Goal: Transaction & Acquisition: Book appointment/travel/reservation

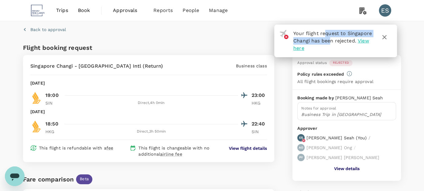
drag, startPoint x: 326, startPoint y: 33, endPoint x: 330, endPoint y: 41, distance: 9.3
click at [330, 41] on span "Your flight request to Singapore Changi has been rejected." at bounding box center [333, 36] width 79 height 13
click at [81, 15] on link "Book" at bounding box center [84, 10] width 22 height 21
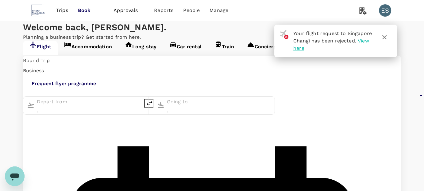
type input "Singapore Changi (SIN)"
type input "Hong Kong Intl (HKG)"
type input "Singapore Changi (SIN)"
type input "Hong Kong Intl (HKG)"
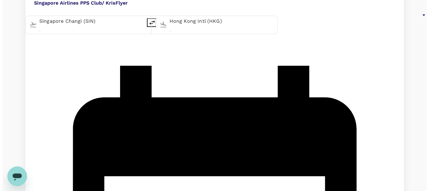
scroll to position [100, 0]
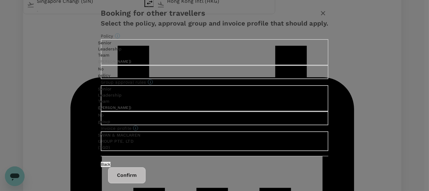
click at [155, 65] on input "Senior Leadership Team ( [PERSON_NAME] )" at bounding box center [214, 95] width 429 height 191
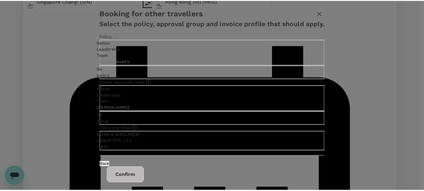
scroll to position [43, 0]
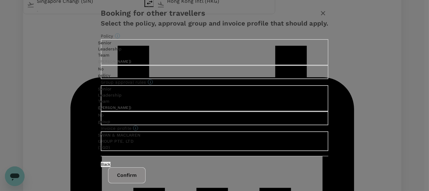
click at [146, 167] on button "Confirm" at bounding box center [126, 175] width 37 height 16
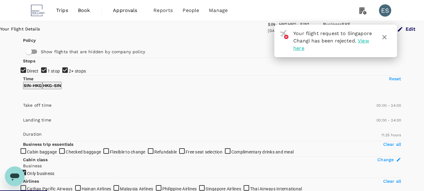
type input "SGD"
type input "1440"
type input "2000"
click at [385, 36] on icon "button" at bounding box center [385, 37] width 4 height 4
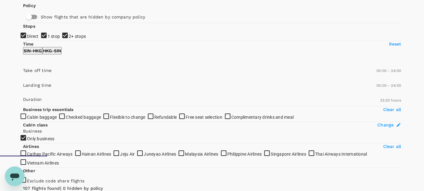
scroll to position [92, 0]
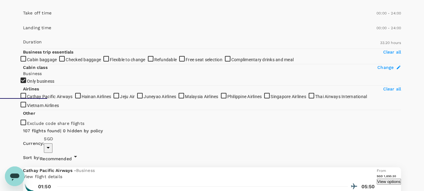
click at [27, 21] on input "1 stop" at bounding box center [212, 3] width 424 height 191
checkbox input "false"
click at [25, 31] on input "2+ stops" at bounding box center [212, 3] width 424 height 191
checkbox input "false"
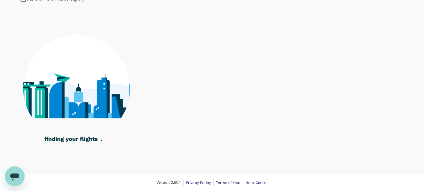
scroll to position [366, 0]
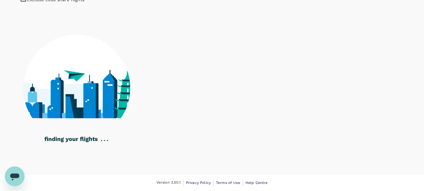
checkbox input "true"
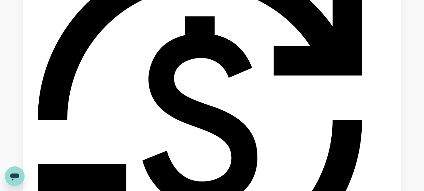
type input "SGD"
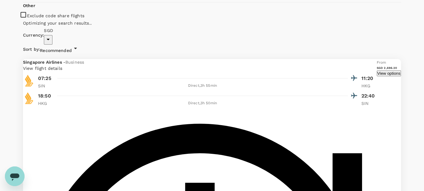
scroll to position [215, 0]
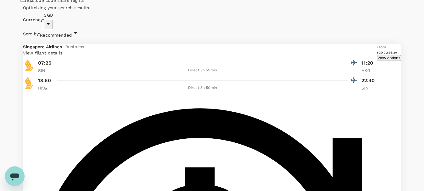
checkbox input "false"
checkbox input "true"
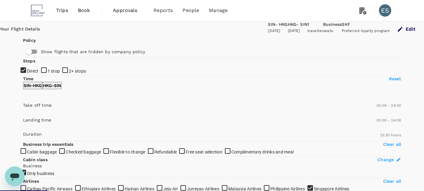
scroll to position [154, 0]
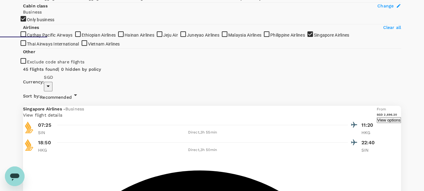
type input "1170"
drag, startPoint x: 25, startPoint y: 27, endPoint x: 99, endPoint y: 34, distance: 74.3
type input "1110"
drag, startPoint x: 25, startPoint y: 53, endPoint x: 96, endPoint y: 55, distance: 70.9
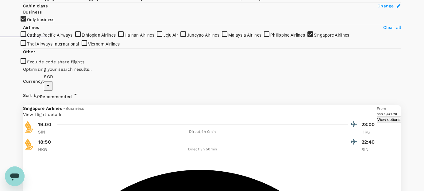
type input "990"
drag, startPoint x: 97, startPoint y: 30, endPoint x: 88, endPoint y: 29, distance: 8.9
type input "960"
drag, startPoint x: 94, startPoint y: 59, endPoint x: 87, endPoint y: 58, distance: 7.5
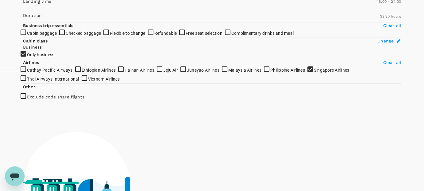
scroll to position [92, 0]
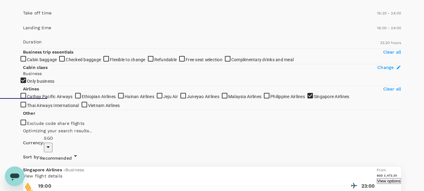
type input "1080"
checkbox input "false"
checkbox input "true"
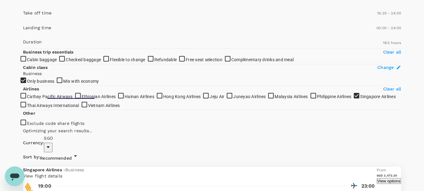
type input "1020"
drag, startPoint x: 25, startPoint y: 89, endPoint x: 91, endPoint y: 96, distance: 66.1
click at [23, 21] on span at bounding box center [23, 21] width 0 height 0
type input "1020"
drag, startPoint x: 23, startPoint y: 117, endPoint x: 89, endPoint y: 115, distance: 66.6
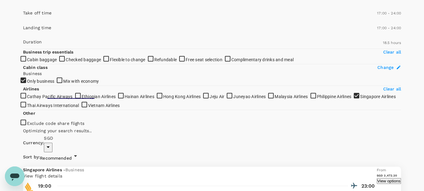
click at [23, 36] on span at bounding box center [23, 36] width 0 height 0
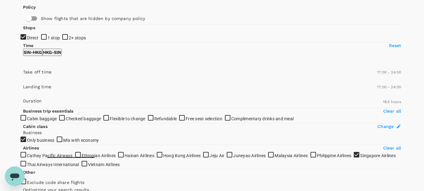
scroll to position [31, 0]
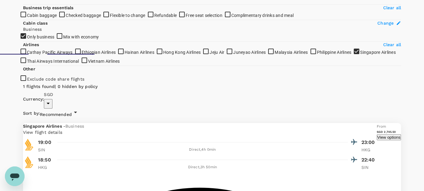
scroll to position [126, 0]
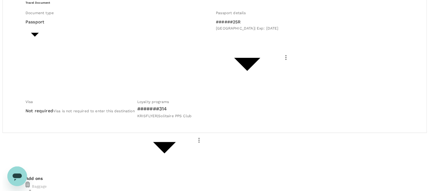
scroll to position [92, 0]
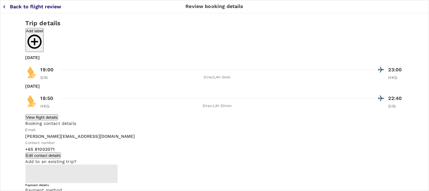
type input "9c9ba4e9-6939-42c9-b258-ade50964613f"
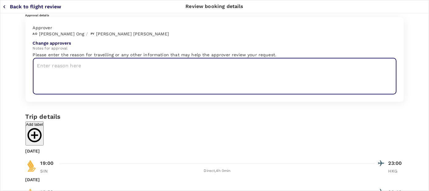
click at [134, 94] on textarea at bounding box center [215, 76] width 364 height 37
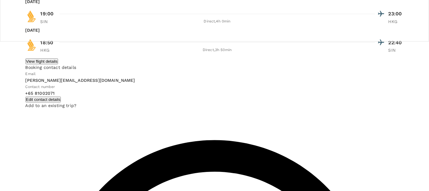
scroll to position [88, 0]
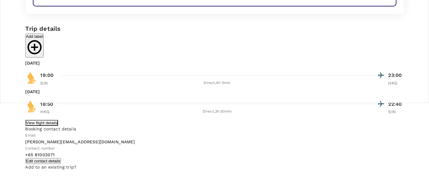
type textarea "Business trip to [GEOGRAPHIC_DATA] / [GEOGRAPHIC_DATA]. [PERSON_NAME] has pre-a…"
click at [58, 126] on button "View flight details" at bounding box center [41, 123] width 33 height 6
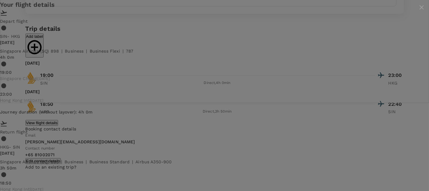
scroll to position [31, 0]
click at [408, 68] on div "Your flight details Depart flight SIN - HKG [DATE] Singapore Airlines (SQ) 898 …" at bounding box center [214, 121] width 429 height 243
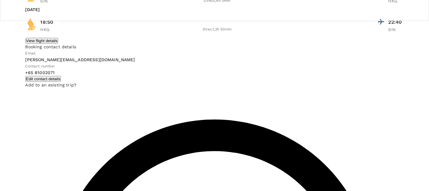
scroll to position [180, 0]
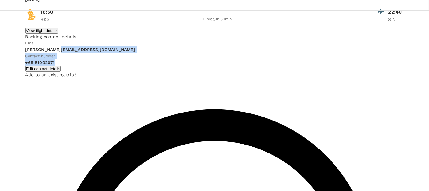
drag, startPoint x: 173, startPoint y: 94, endPoint x: 81, endPoint y: 95, distance: 92.1
click at [81, 65] on div "Email [PERSON_NAME][EMAIL_ADDRESS][DOMAIN_NAME] Contact number + [PHONE_NUMBER]" at bounding box center [214, 53] width 378 height 26
click at [81, 53] on p "[PERSON_NAME][EMAIL_ADDRESS][DOMAIN_NAME]" at bounding box center [119, 49] width 189 height 6
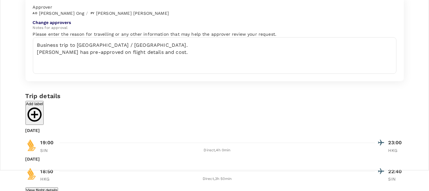
scroll to position [31, 0]
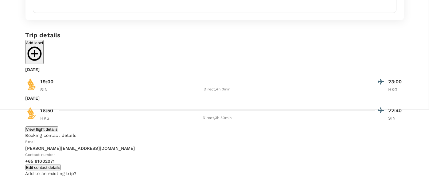
scroll to position [92, 0]
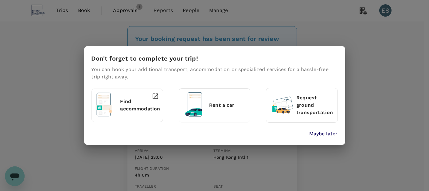
click at [332, 135] on p "Maybe later" at bounding box center [323, 133] width 28 height 7
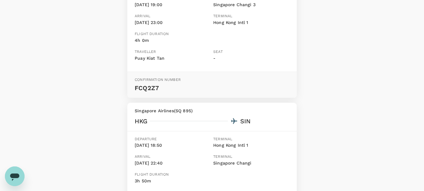
scroll to position [115, 0]
